Goal: Transaction & Acquisition: Book appointment/travel/reservation

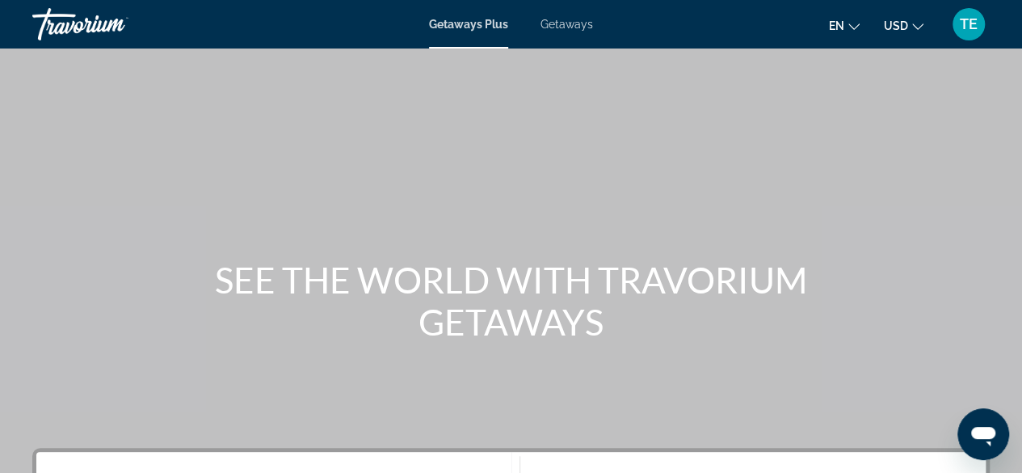
click at [562, 19] on span "Getaways" at bounding box center [567, 24] width 53 height 13
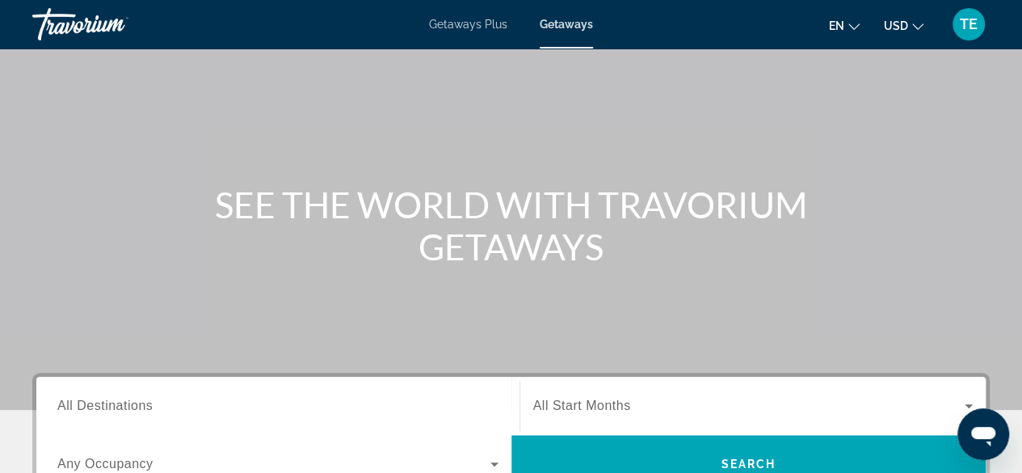
scroll to position [79, 0]
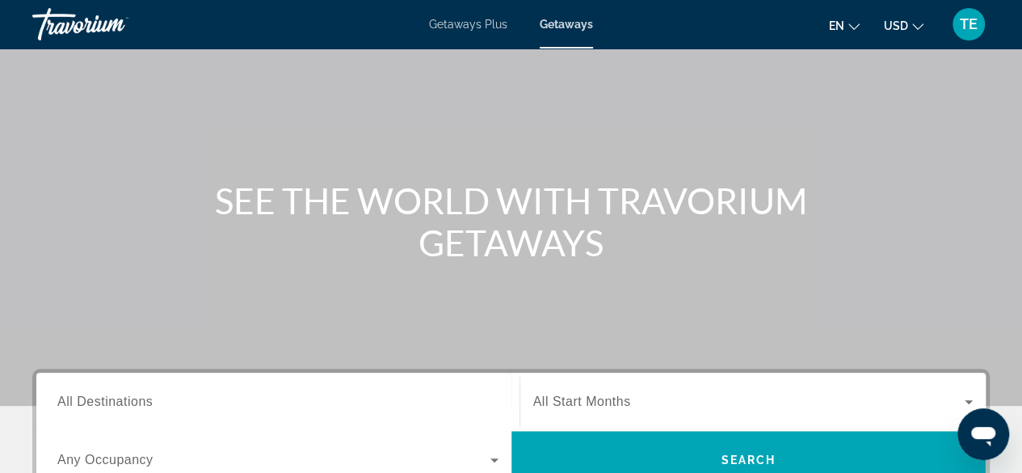
click at [87, 401] on span "All Destinations" at bounding box center [104, 401] width 95 height 14
click at [87, 401] on input "Destination All Destinations" at bounding box center [277, 402] width 441 height 19
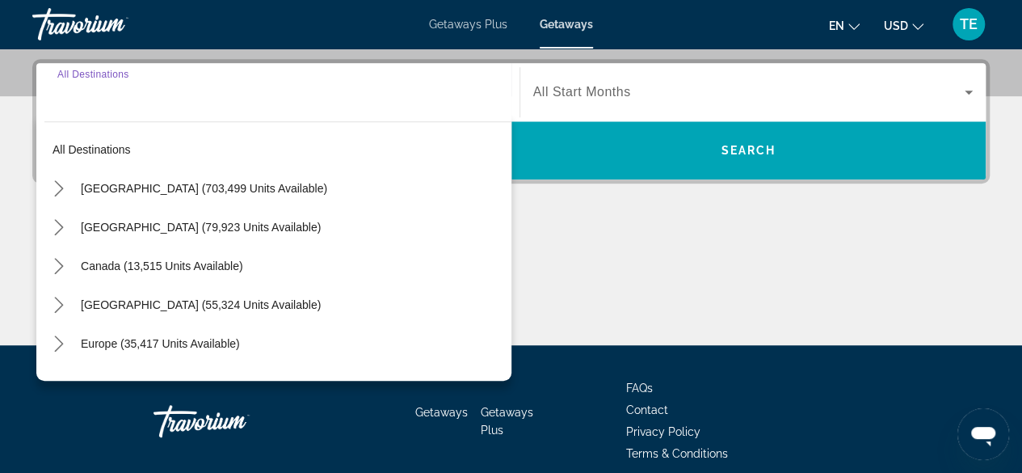
scroll to position [394, 0]
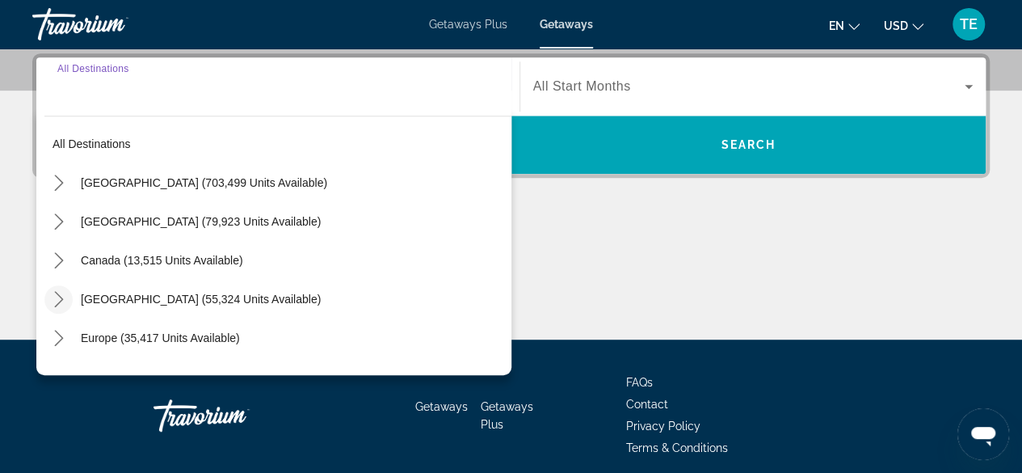
click at [61, 298] on icon "Toggle Caribbean & Atlantic Islands (55,324 units available) submenu" at bounding box center [58, 299] width 9 height 16
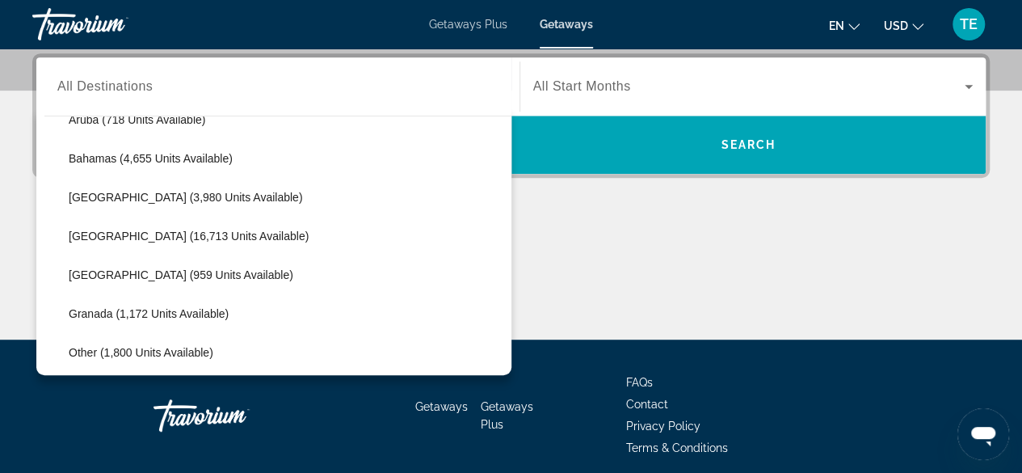
scroll to position [262, 0]
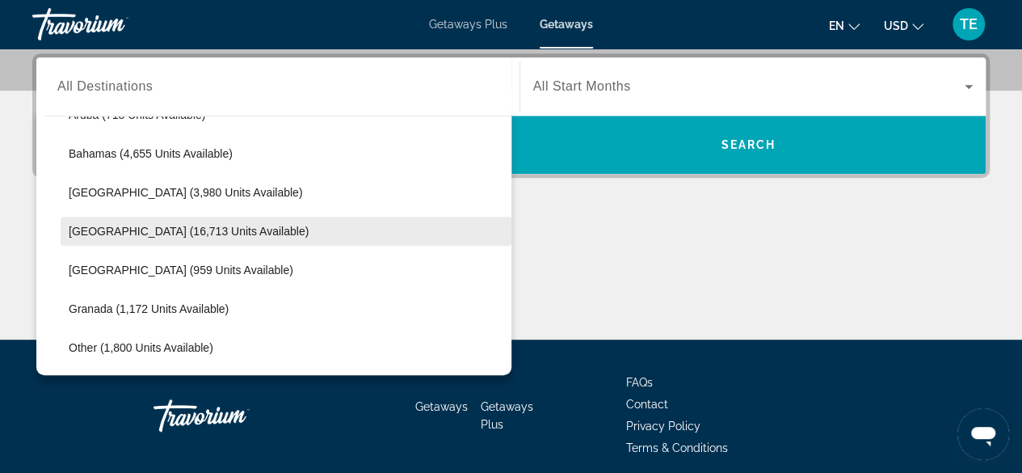
click at [189, 217] on span "Select destination: Cayman Islands (16,713 units available)" at bounding box center [286, 231] width 451 height 39
type input "**********"
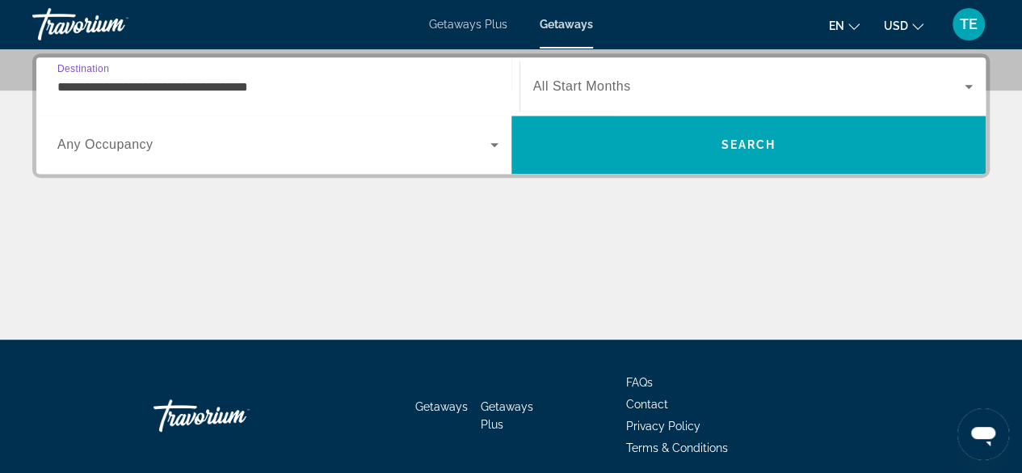
click at [606, 70] on div "Search widget" at bounding box center [753, 86] width 441 height 45
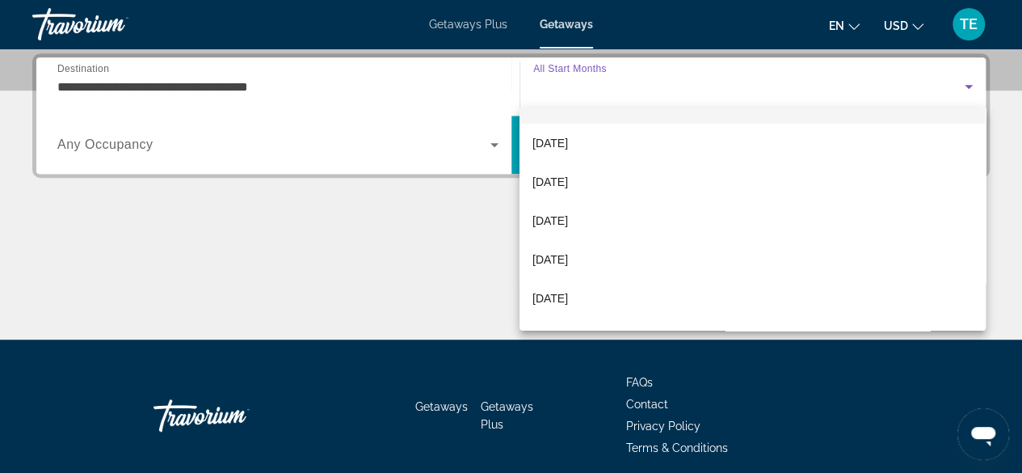
scroll to position [35, 0]
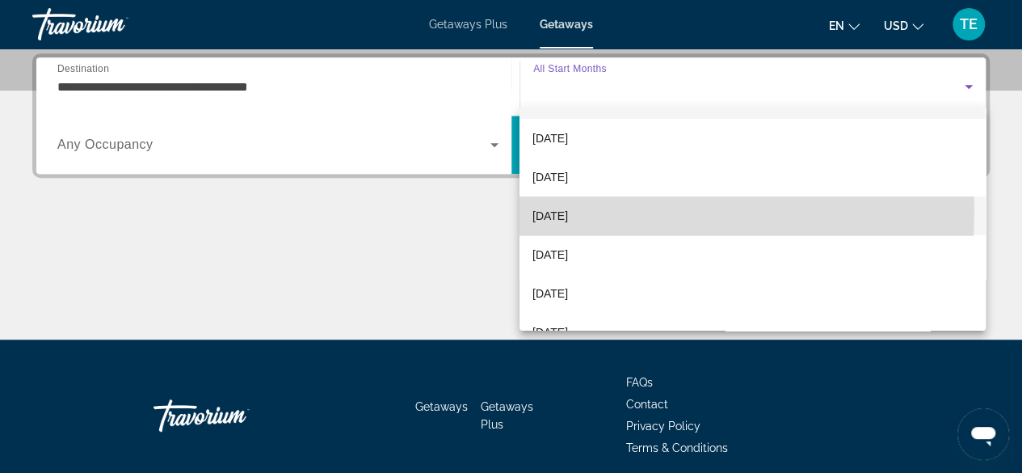
click at [634, 211] on mat-option "[DATE]" at bounding box center [753, 215] width 466 height 39
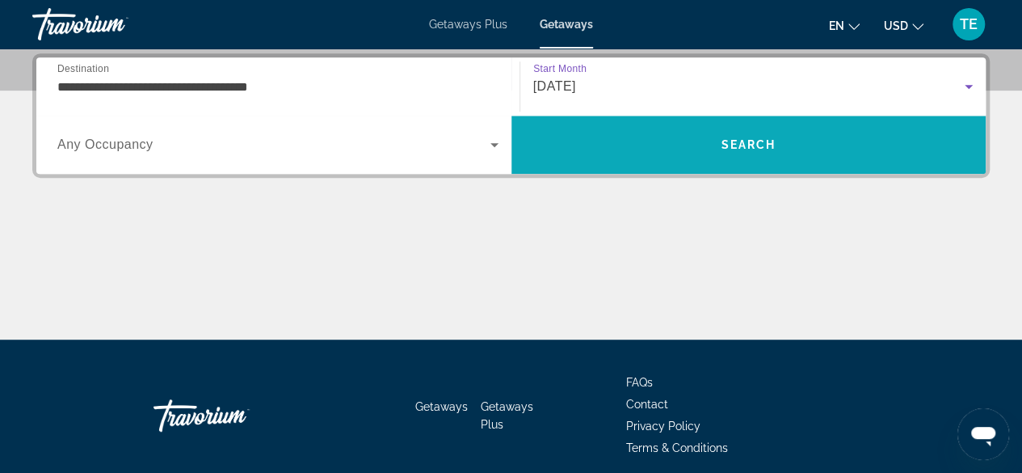
click at [689, 146] on span "Search" at bounding box center [749, 144] width 475 height 39
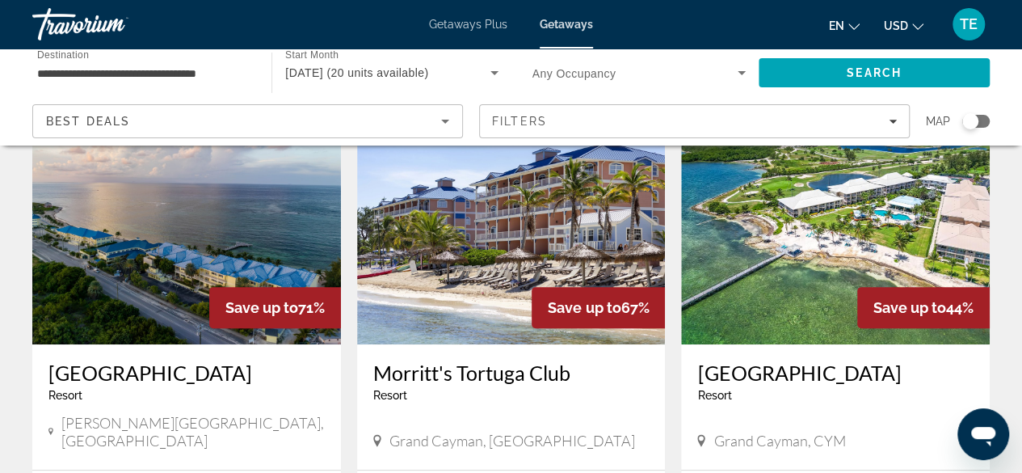
scroll to position [126, 0]
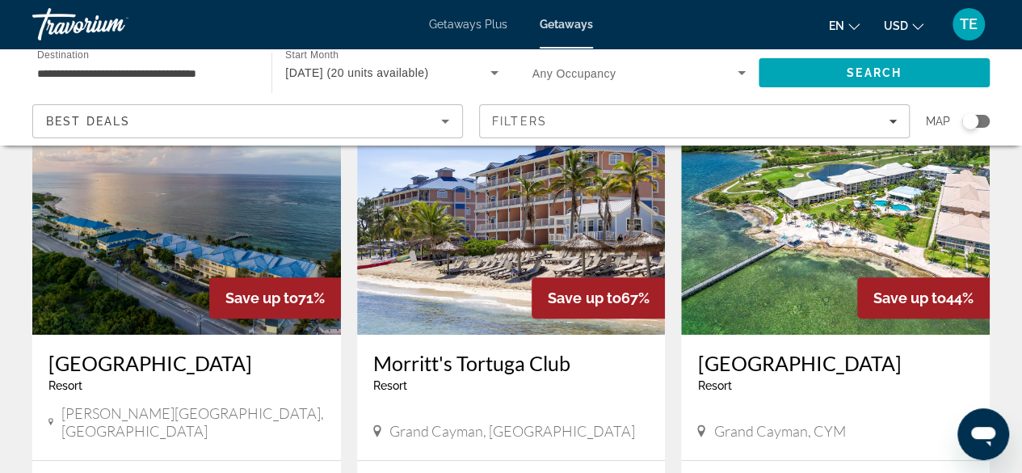
drag, startPoint x: 369, startPoint y: 359, endPoint x: 584, endPoint y: 356, distance: 215.0
click at [584, 356] on div "Morritt's Tortuga Club Resort - This is an adults only resort Grand Cayman, Cay…" at bounding box center [511, 397] width 309 height 125
copy h3 "Morritt's Tortuga Club"
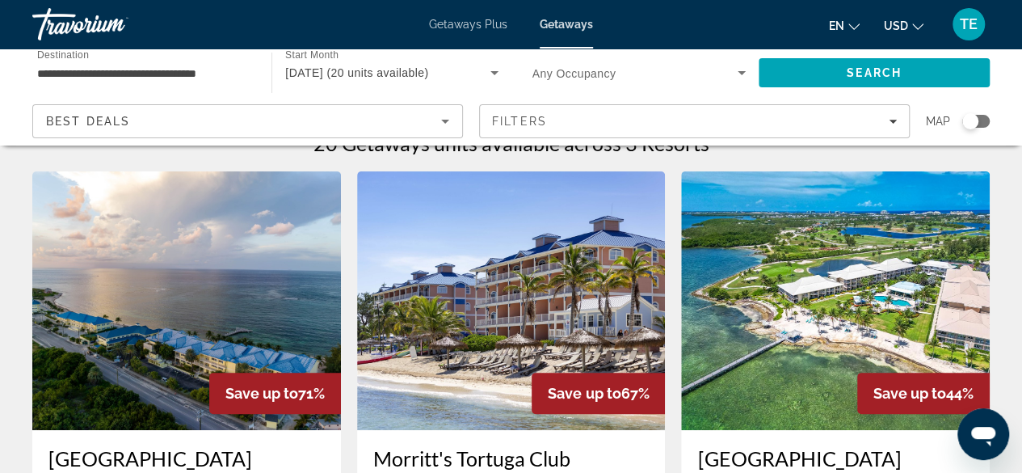
scroll to position [0, 0]
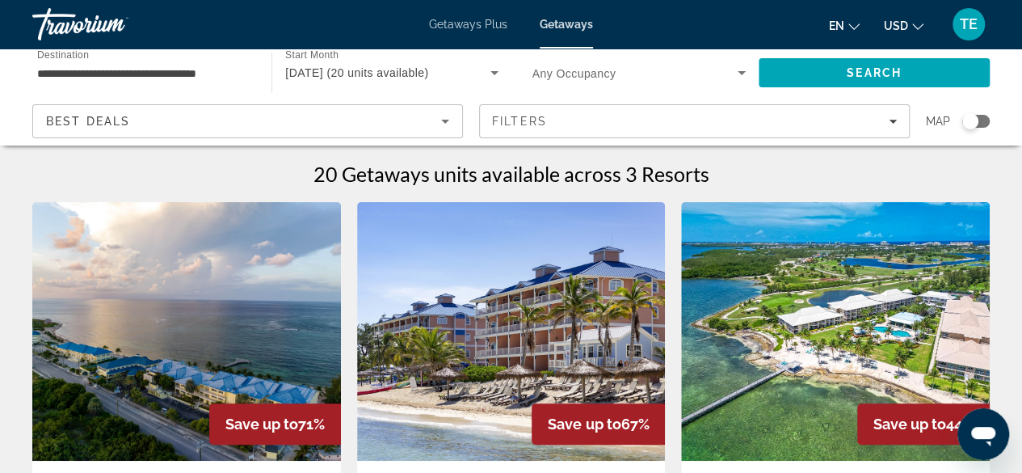
click at [171, 67] on input "**********" at bounding box center [143, 73] width 213 height 19
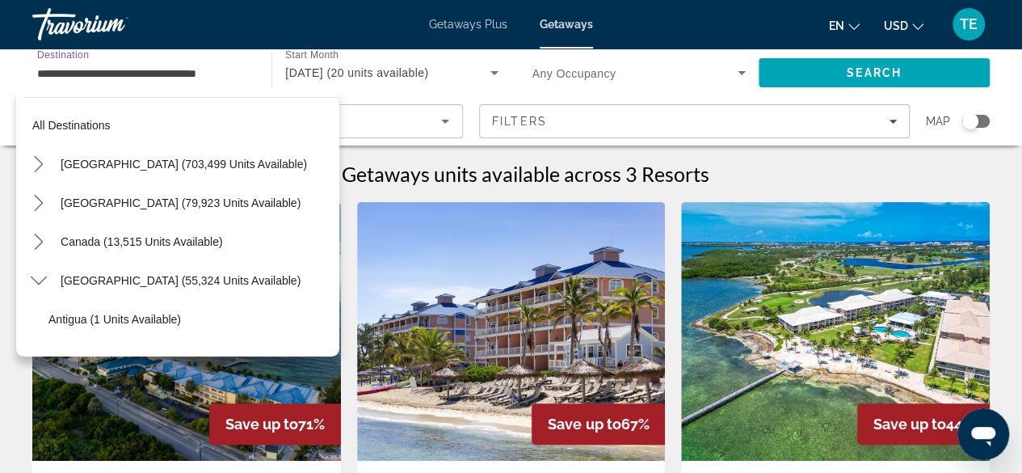
scroll to position [251, 0]
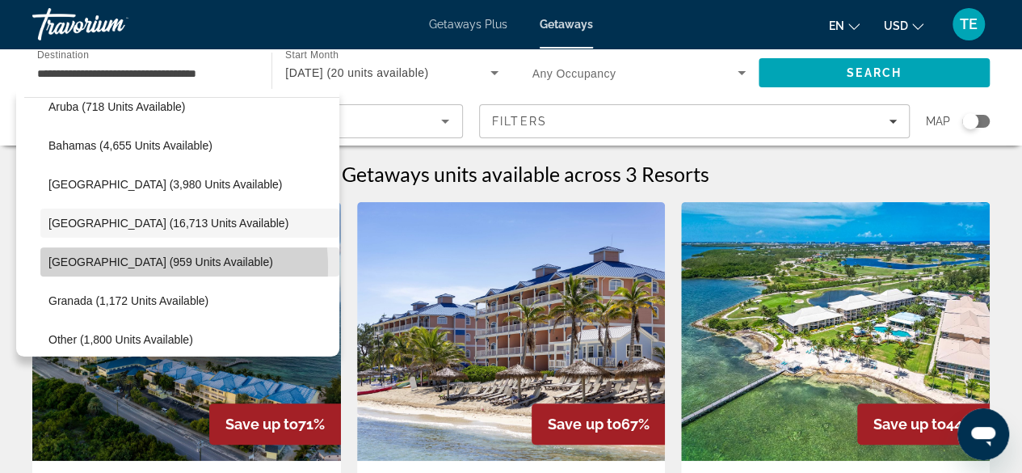
click at [147, 266] on span "[GEOGRAPHIC_DATA] (959 units available)" at bounding box center [160, 261] width 225 height 13
type input "**********"
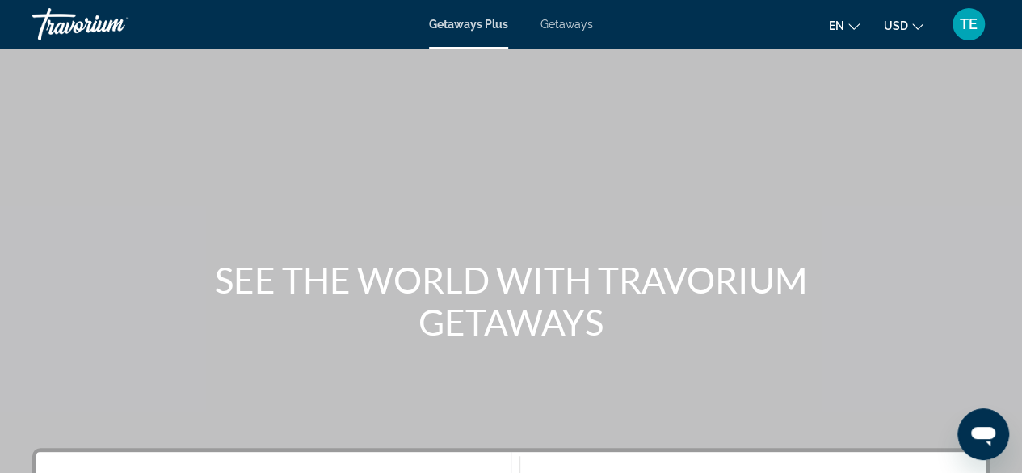
click at [589, 32] on div "Getaways Plus Getaways en English Español Français Italiano Português русский U…" at bounding box center [511, 24] width 1022 height 42
click at [561, 21] on span "Getaways" at bounding box center [567, 24] width 53 height 13
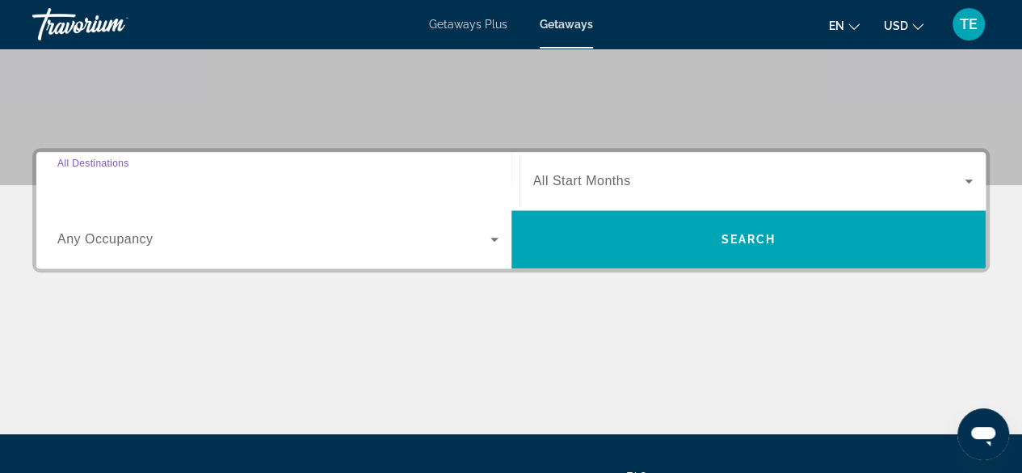
click at [167, 175] on input "Destination All Destinations" at bounding box center [277, 181] width 441 height 19
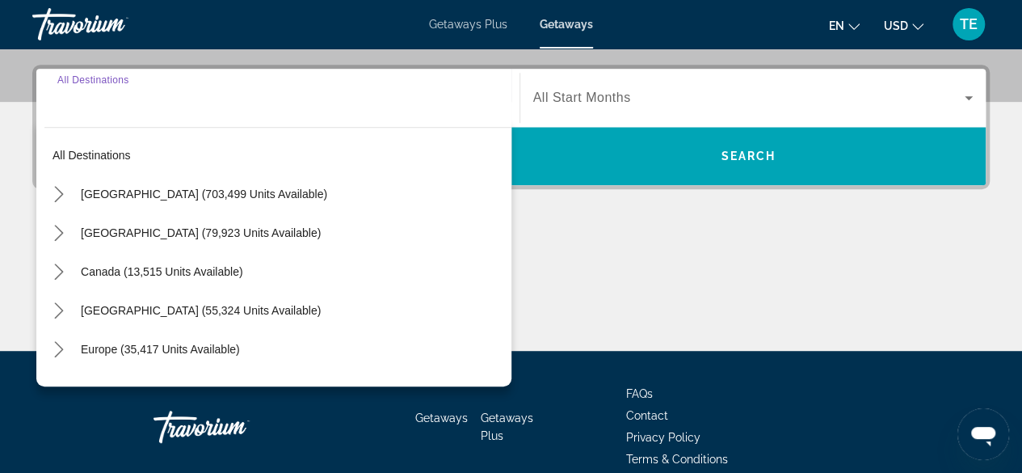
scroll to position [394, 0]
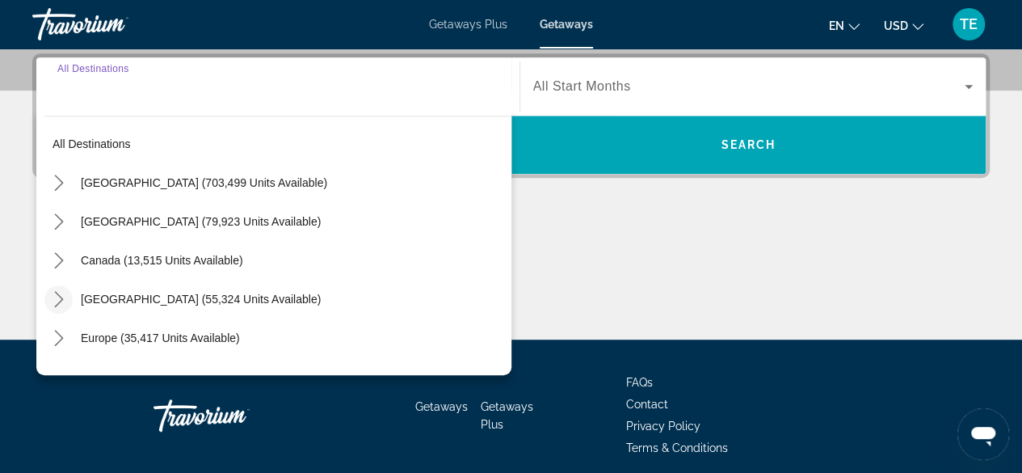
click at [58, 297] on icon "Toggle Caribbean & Atlantic Islands (55,324 units available) submenu" at bounding box center [59, 299] width 16 height 16
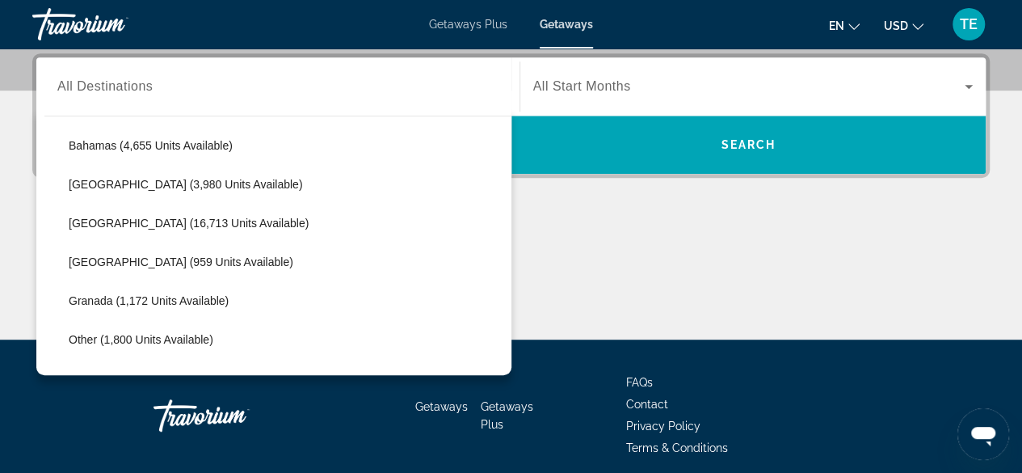
scroll to position [296, 0]
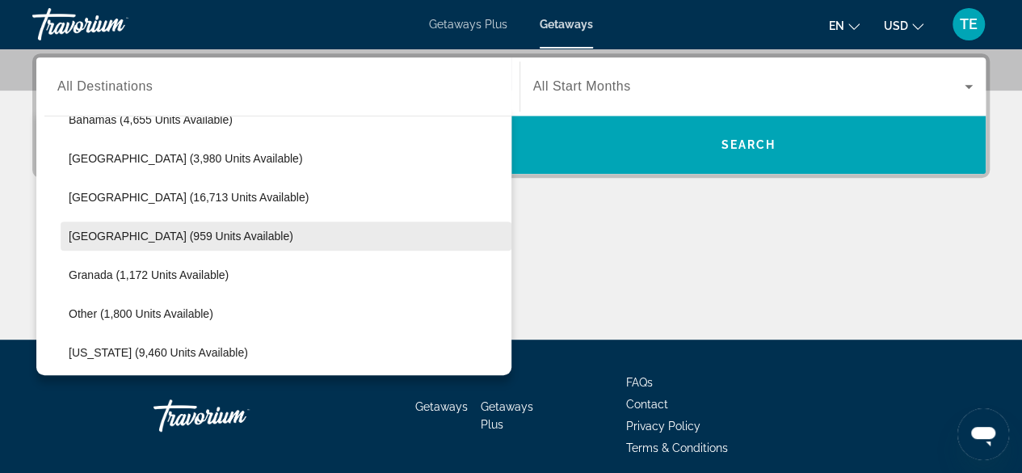
click at [127, 233] on span "[GEOGRAPHIC_DATA] (959 units available)" at bounding box center [181, 236] width 225 height 13
type input "**********"
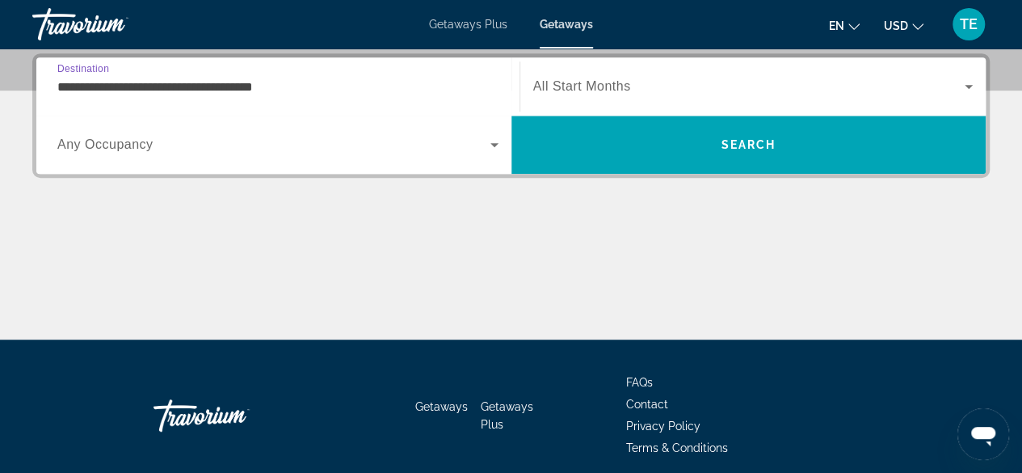
click at [585, 81] on span "All Start Months" at bounding box center [582, 86] width 98 height 14
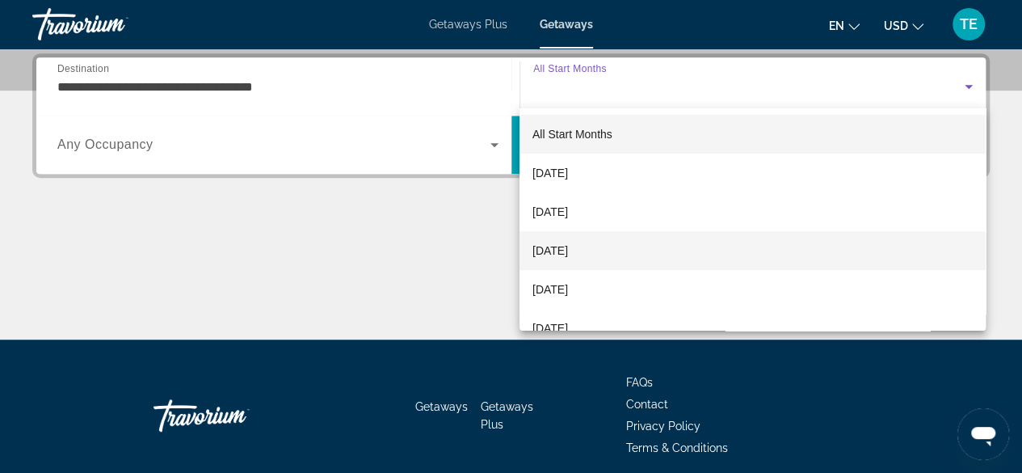
click at [568, 252] on span "[DATE]" at bounding box center [551, 250] width 36 height 19
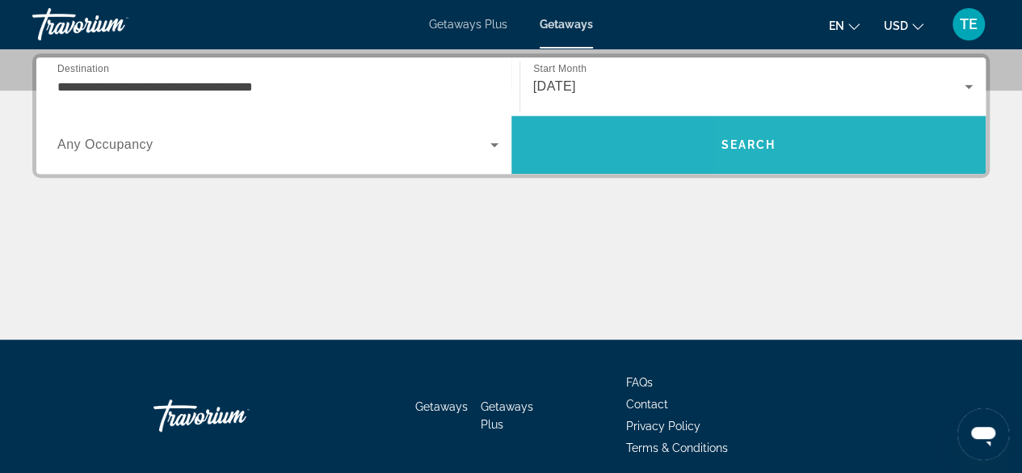
click at [869, 136] on span "Search" at bounding box center [749, 144] width 475 height 39
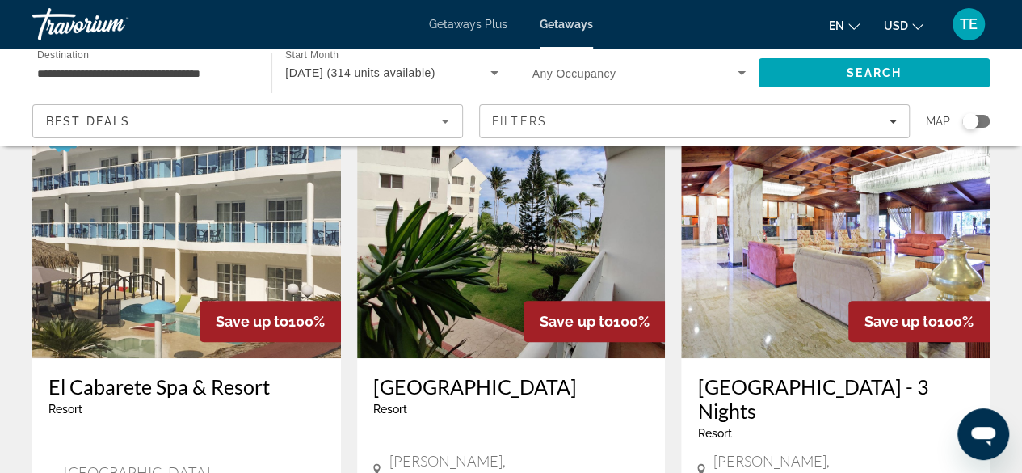
scroll to position [86, 0]
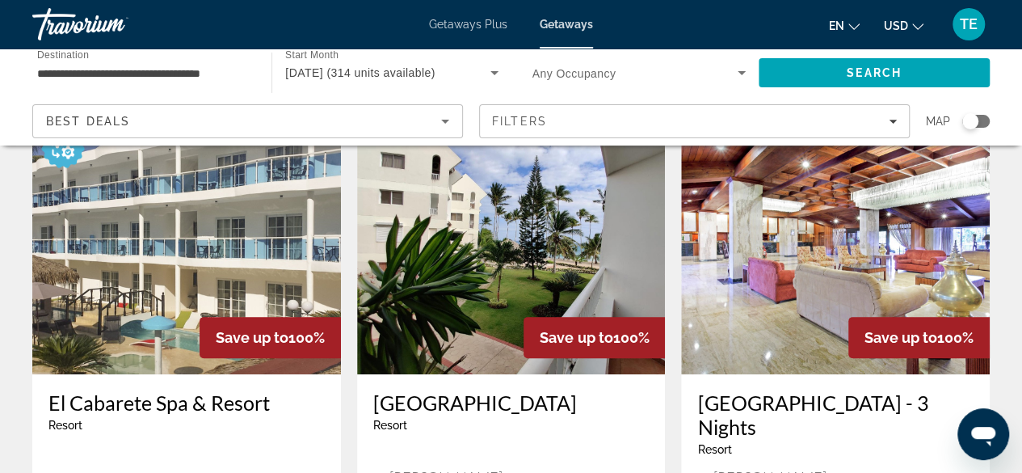
click at [169, 257] on img "Main content" at bounding box center [186, 245] width 309 height 259
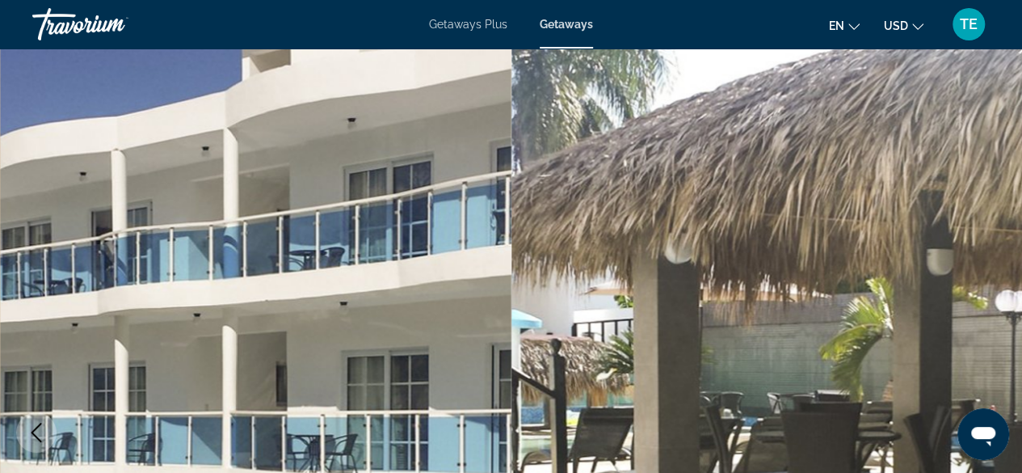
drag, startPoint x: 1021, startPoint y: 36, endPoint x: 1030, endPoint y: 56, distance: 22.1
click at [1022, 57] on html "Skip to main content Getaways Plus Getaways en English Español Français Italian…" at bounding box center [511, 236] width 1022 height 473
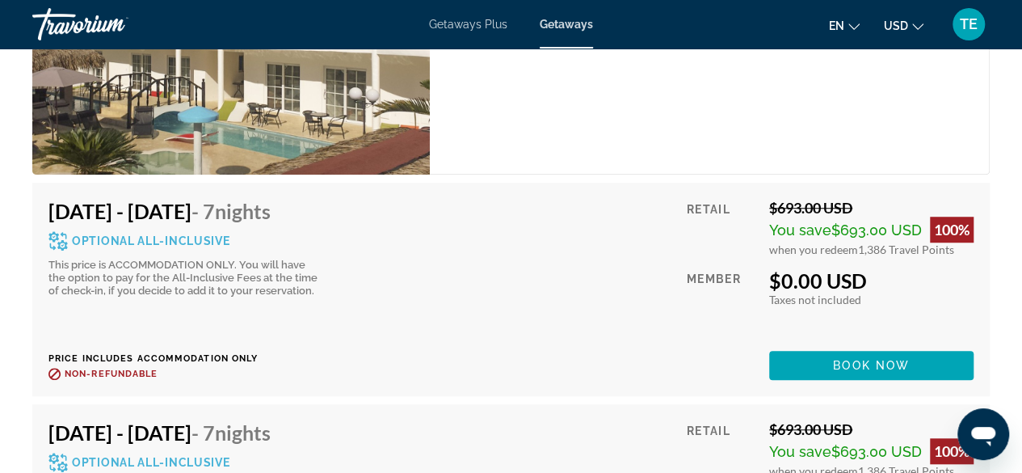
scroll to position [3610, 0]
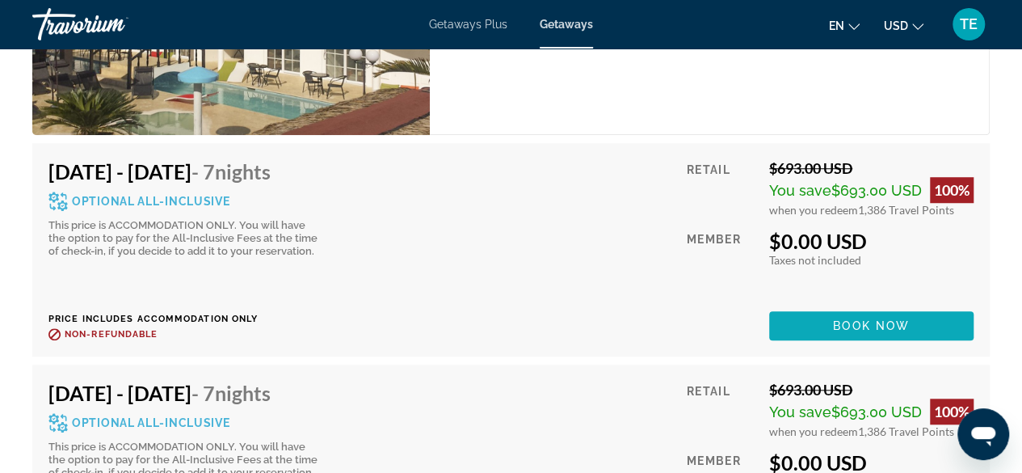
click at [849, 319] on span "Book now" at bounding box center [871, 325] width 77 height 13
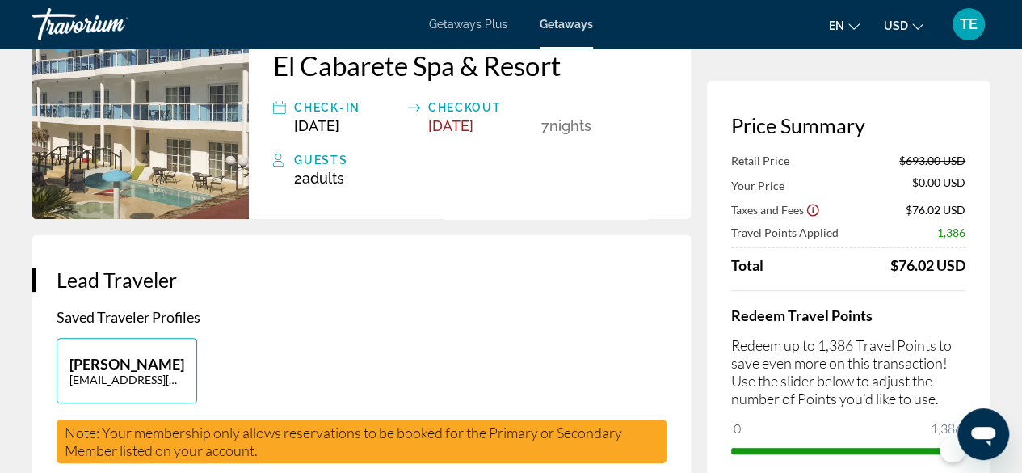
scroll to position [154, 0]
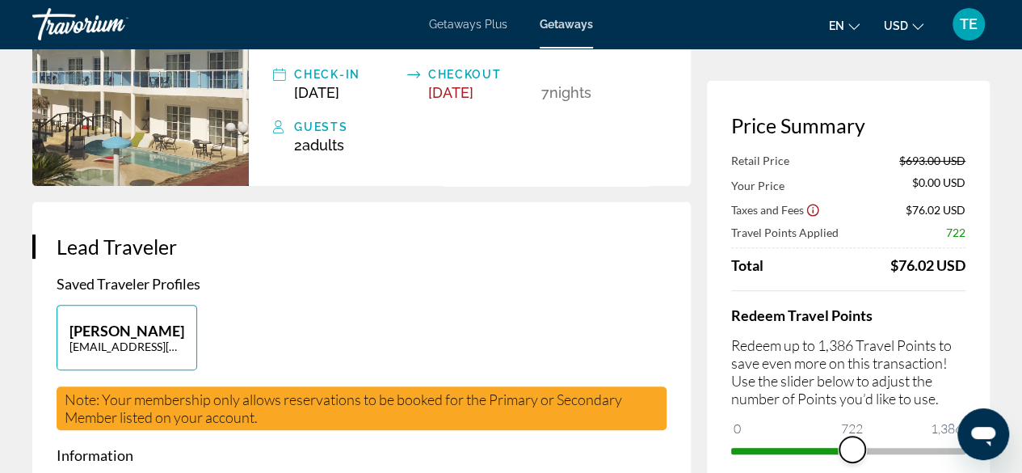
drag, startPoint x: 952, startPoint y: 447, endPoint x: 850, endPoint y: 466, distance: 103.5
click at [850, 466] on div "Price Summary Retail Price $693.00 USD Your Price $0.00 USD Taxes and Fees $76.…" at bounding box center [848, 288] width 283 height 415
drag, startPoint x: 850, startPoint y: 448, endPoint x: 886, endPoint y: 444, distance: 35.8
click at [886, 444] on span "ngx-slider" at bounding box center [883, 449] width 26 height 26
